Goal: Task Accomplishment & Management: Use online tool/utility

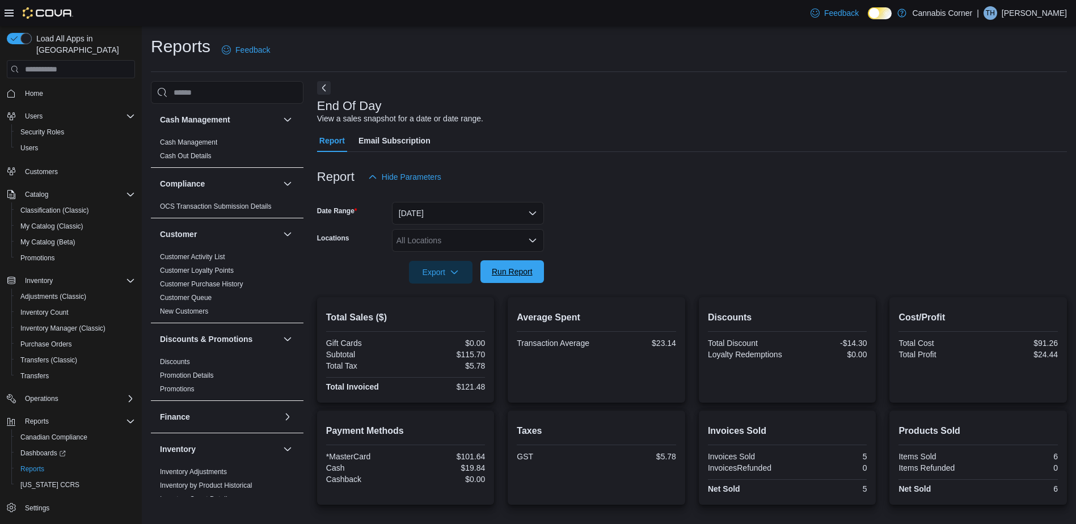
click at [526, 263] on span "Run Report" at bounding box center [512, 271] width 50 height 23
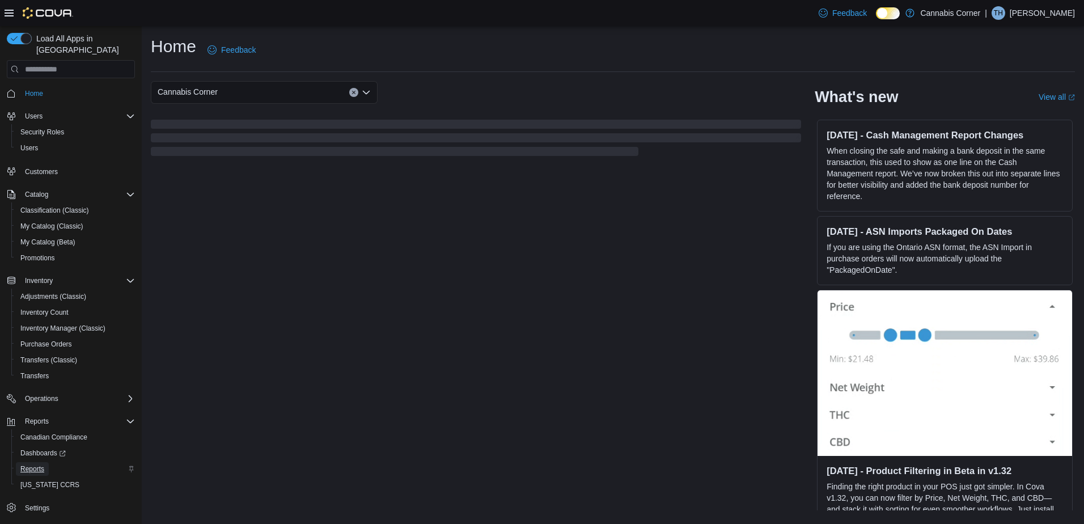
drag, startPoint x: 29, startPoint y: 457, endPoint x: 86, endPoint y: 457, distance: 57.3
click at [29, 465] on span "Reports" at bounding box center [32, 469] width 24 height 9
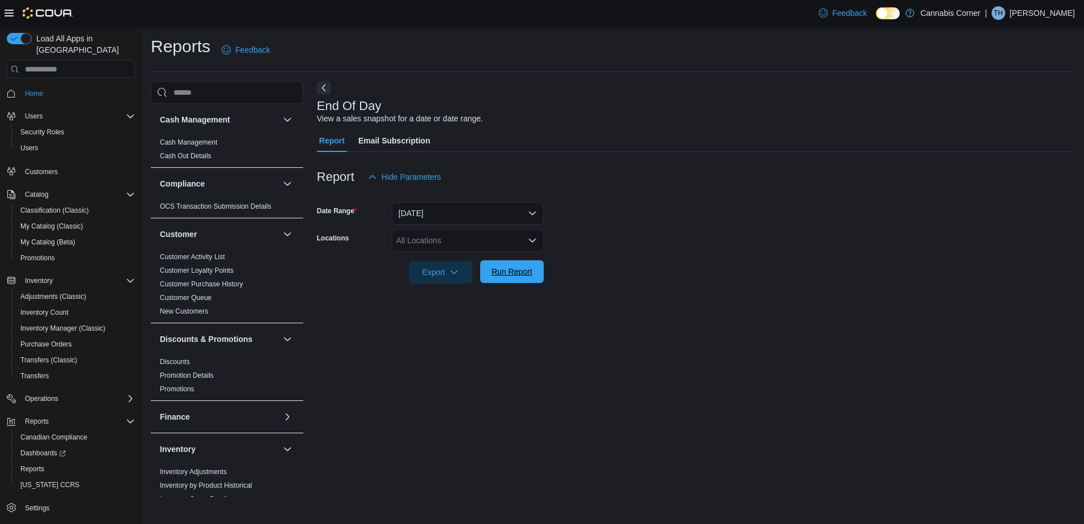
click at [510, 268] on span "Run Report" at bounding box center [512, 271] width 41 height 11
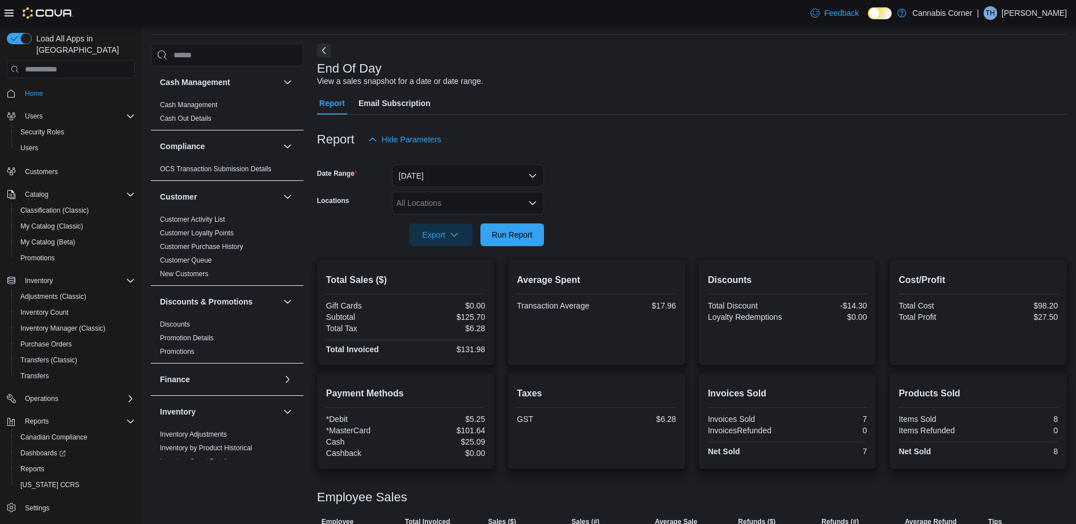
scroll to position [77, 0]
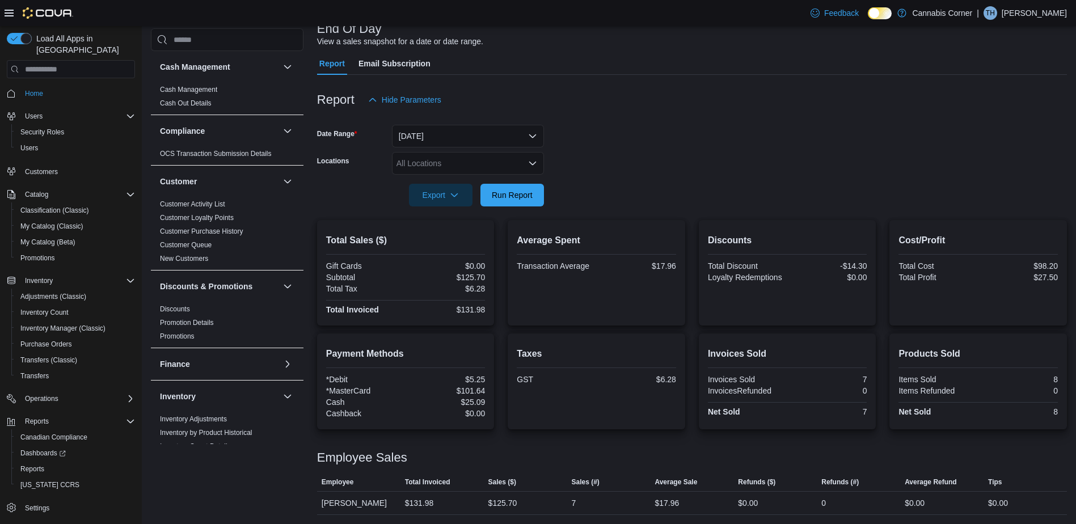
click at [698, 127] on form "Date Range [DATE] Locations All Locations Export Run Report" at bounding box center [692, 158] width 750 height 95
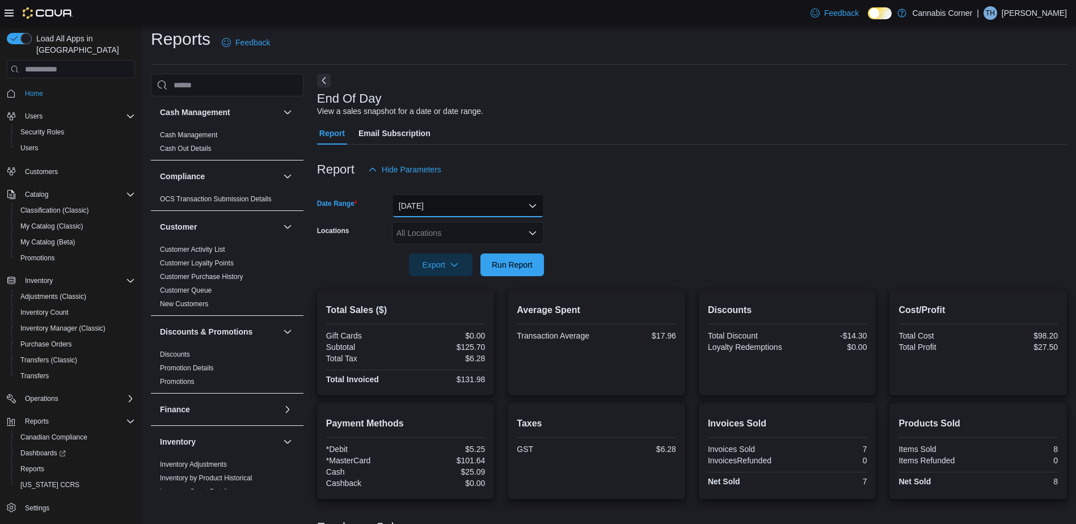
scroll to position [0, 0]
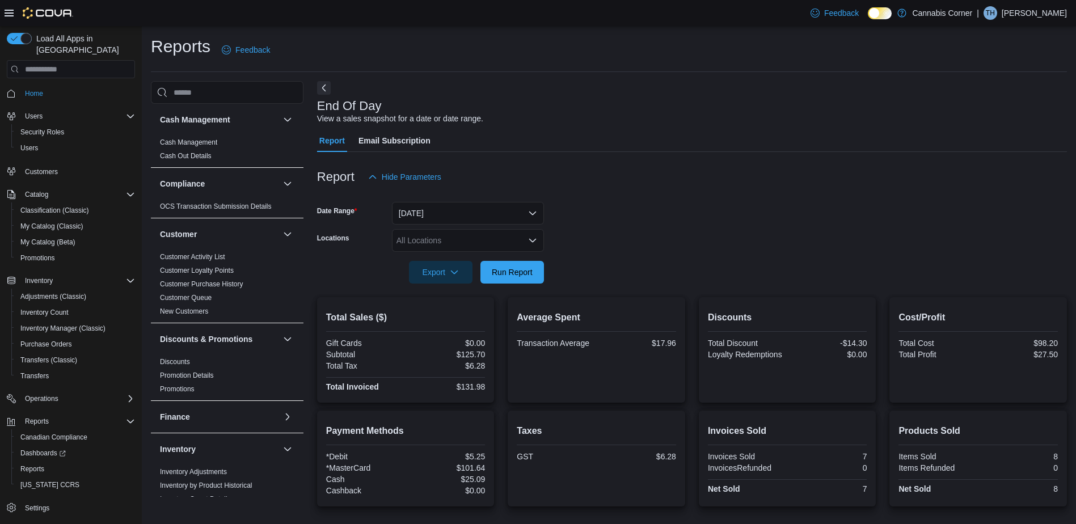
click at [812, 217] on form "Date Range [DATE] Locations All Locations Export Run Report" at bounding box center [692, 235] width 750 height 95
click at [520, 273] on span "Run Report" at bounding box center [512, 271] width 41 height 11
click at [501, 268] on span "Run Report" at bounding box center [512, 271] width 41 height 11
